Goal: Task Accomplishment & Management: Manage account settings

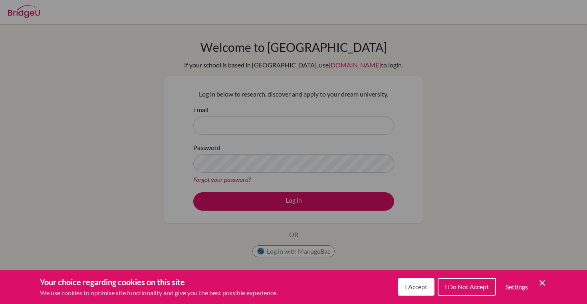
click at [420, 280] on button "I Accept" at bounding box center [416, 287] width 37 height 18
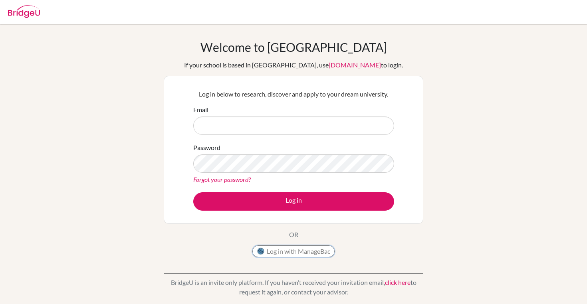
click at [324, 253] on button "Log in with ManageBac" at bounding box center [294, 252] width 82 height 12
click at [241, 129] on input "Email" at bounding box center [293, 126] width 201 height 18
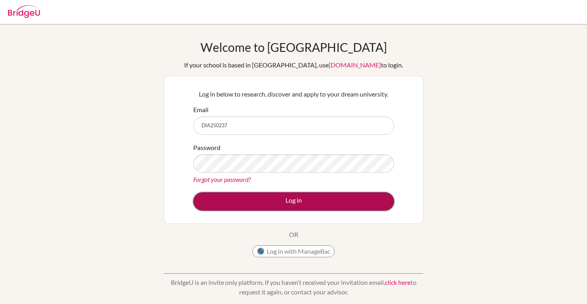
click at [286, 205] on button "Log in" at bounding box center [293, 202] width 201 height 18
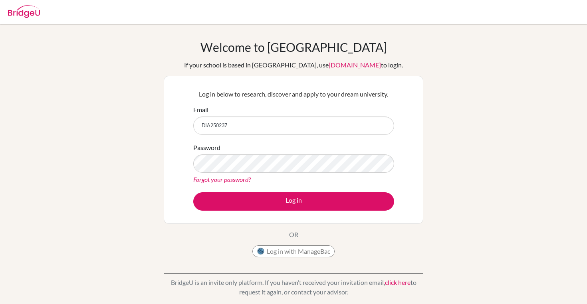
click at [262, 191] on form "Email DIA250237 Password Forgot your password? Log in" at bounding box center [293, 158] width 201 height 106
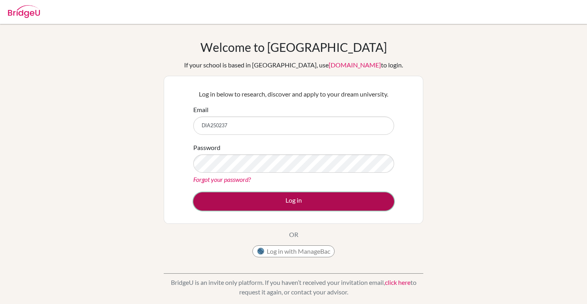
click at [263, 197] on button "Log in" at bounding box center [293, 202] width 201 height 18
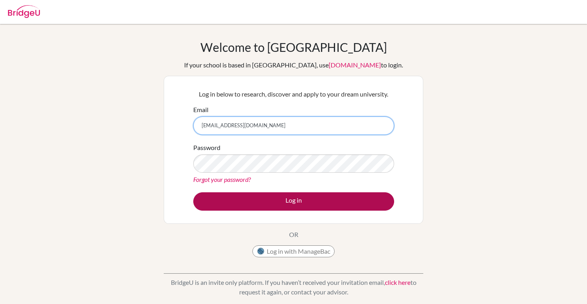
type input "DIA250237@diaestudents.com"
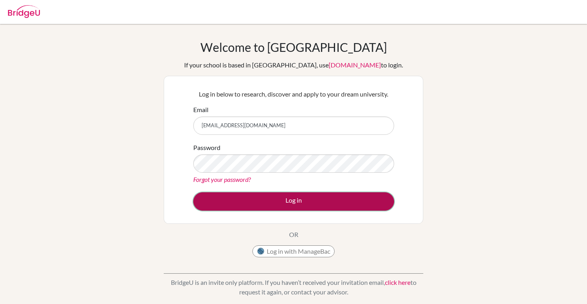
click at [250, 195] on button "Log in" at bounding box center [293, 202] width 201 height 18
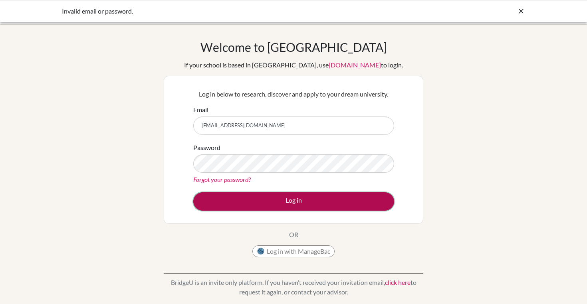
click at [262, 203] on button "Log in" at bounding box center [293, 202] width 201 height 18
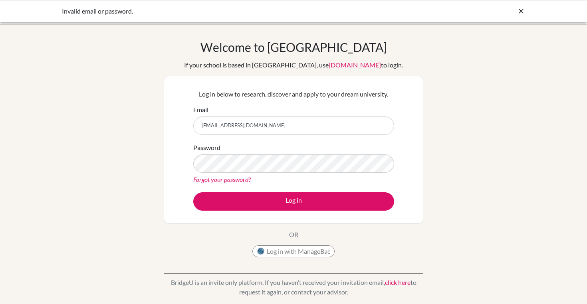
click at [243, 177] on link "Forgot your password?" at bounding box center [222, 180] width 58 height 8
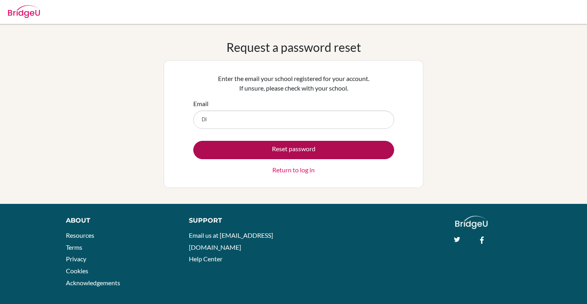
type input "[EMAIL_ADDRESS][DOMAIN_NAME]"
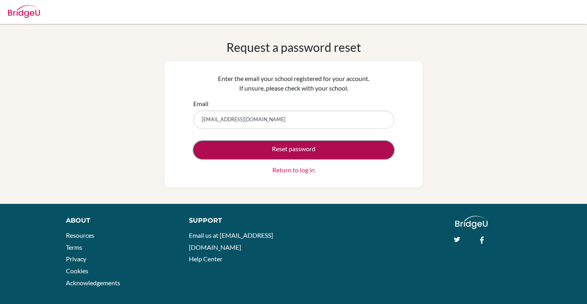
click at [278, 143] on button "Reset password" at bounding box center [293, 150] width 201 height 18
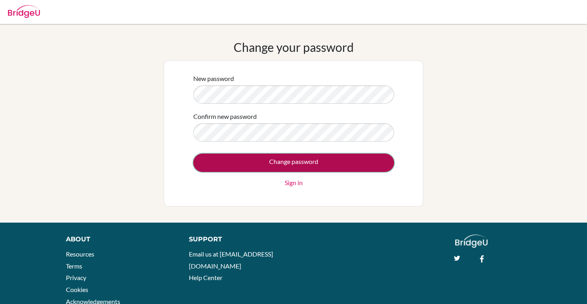
click at [333, 167] on input "Change password" at bounding box center [293, 163] width 201 height 18
